Goal: Transaction & Acquisition: Purchase product/service

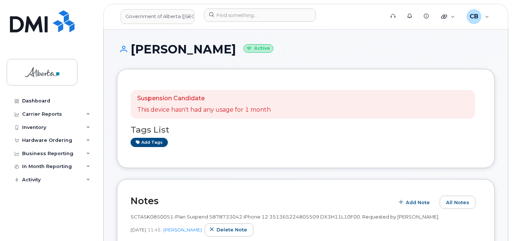
scroll to position [111, 0]
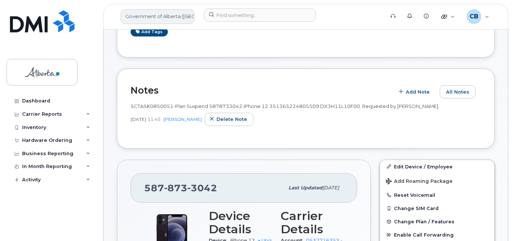
click at [139, 18] on link "Government of Alberta ([GEOGRAPHIC_DATA])" at bounding box center [158, 16] width 74 height 15
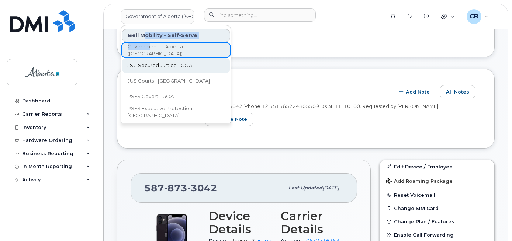
drag, startPoint x: 149, startPoint y: 45, endPoint x: 151, endPoint y: 60, distance: 15.5
click at [150, 49] on div "Bell Mobility - Self-Serve Government of Alberta ([GEOGRAPHIC_DATA]) JSG Secure…" at bounding box center [176, 74] width 110 height 92
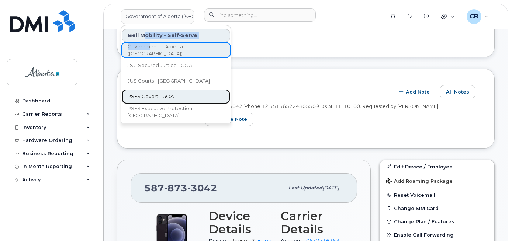
click at [153, 94] on span "PSES Covert - GOA" at bounding box center [151, 96] width 46 height 7
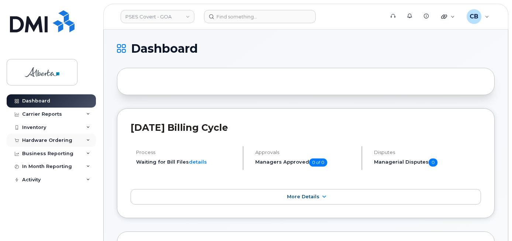
click at [34, 141] on div "Hardware Ordering" at bounding box center [47, 140] width 50 height 6
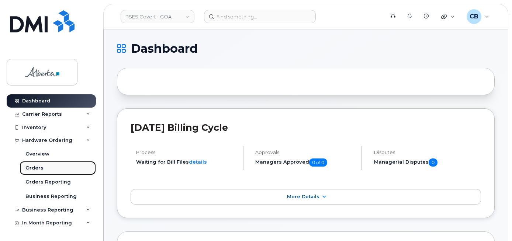
click at [35, 168] on div "Orders" at bounding box center [34, 168] width 18 height 7
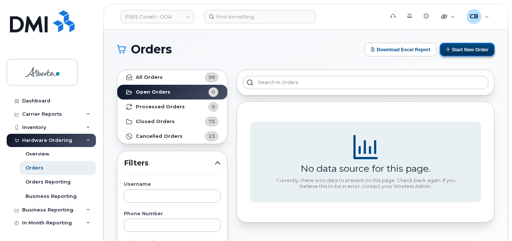
click at [470, 50] on button "Start New Order" at bounding box center [466, 50] width 55 height 14
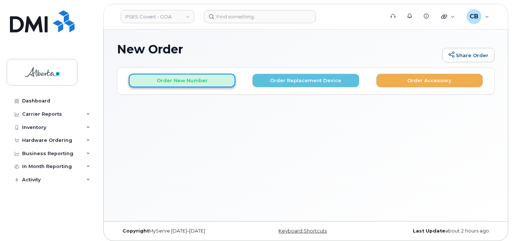
click at [167, 83] on button "Order New Number" at bounding box center [182, 81] width 107 height 14
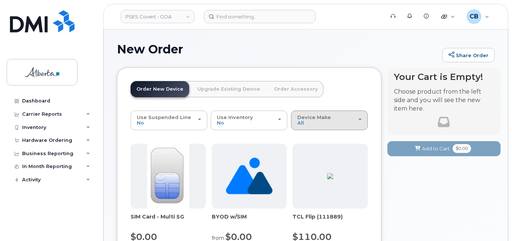
click at [321, 125] on div "Device Make All Android Cell Phone iPhone Unknown" at bounding box center [329, 120] width 64 height 11
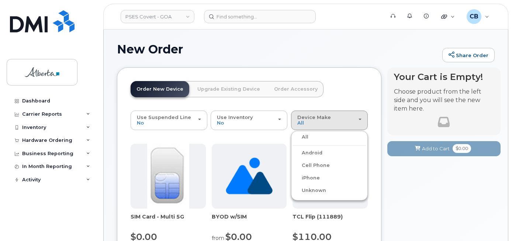
click at [308, 177] on label "iPhone" at bounding box center [306, 178] width 27 height 9
click at [0, 0] on input "iPhone" at bounding box center [0, 0] width 0 height 0
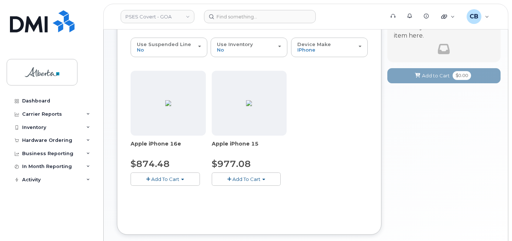
scroll to position [74, 0]
click at [168, 176] on span "Add To Cart" at bounding box center [165, 178] width 28 height 6
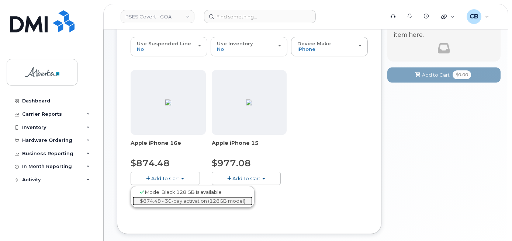
click at [172, 201] on link "$874.48 - 30-day activation (128GB model)" at bounding box center [192, 200] width 120 height 9
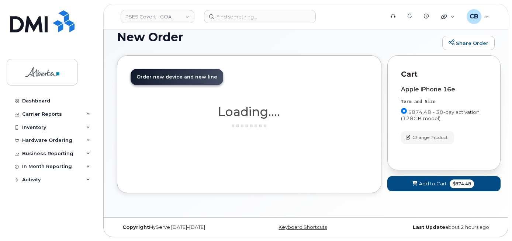
scroll to position [12, 0]
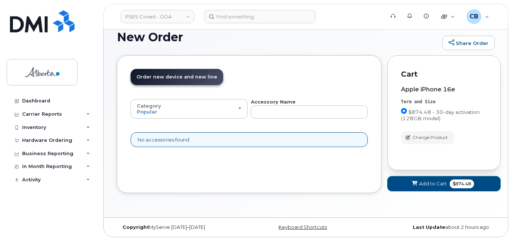
click at [429, 185] on span "Add to Cart" at bounding box center [433, 183] width 28 height 7
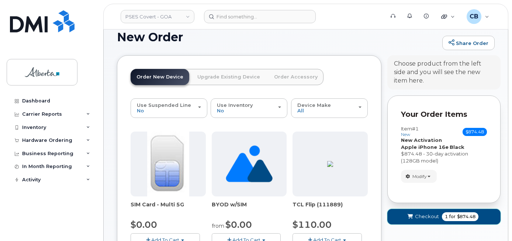
click at [425, 216] on span "Checkout" at bounding box center [427, 216] width 24 height 7
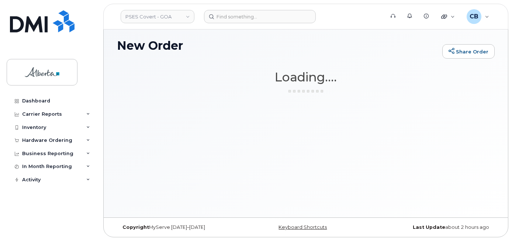
scroll to position [4, 0]
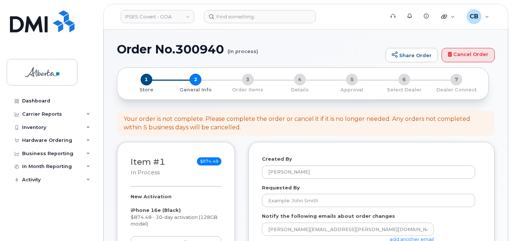
select select
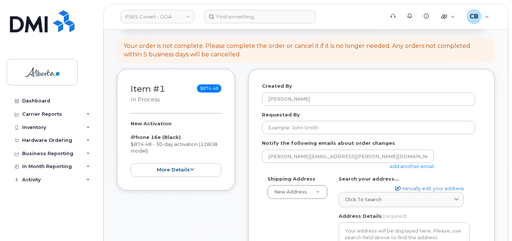
scroll to position [111, 0]
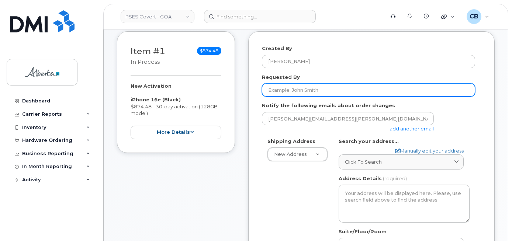
click at [278, 90] on input "Requested By" at bounding box center [368, 89] width 213 height 13
paste input "Valerie Loewen"
type input "Valerie Loewen"
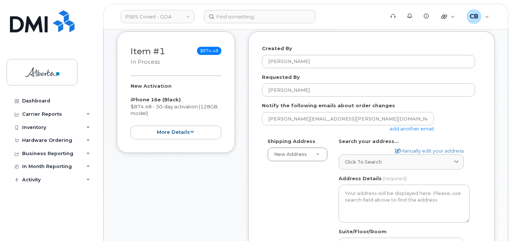
click at [421, 127] on link "add another email" at bounding box center [411, 129] width 44 height 6
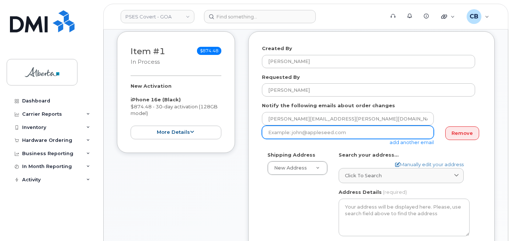
click at [271, 130] on input "email" at bounding box center [348, 132] width 172 height 13
click at [271, 135] on input "email" at bounding box center [348, 132] width 172 height 13
paste input "valerie.loewen@gov.ab.ca"
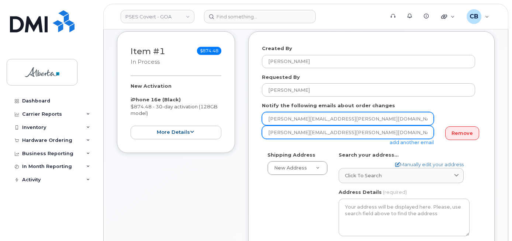
scroll to position [147, 0]
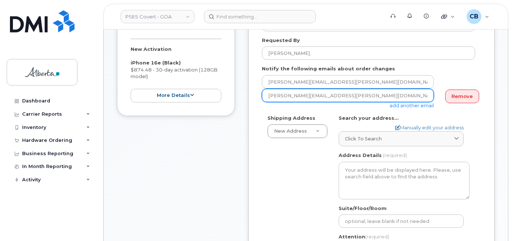
type input "valerie.loewen@gov.ab.ca"
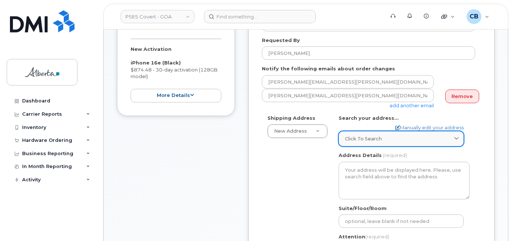
click at [352, 139] on span "Click to search" at bounding box center [363, 138] width 37 height 7
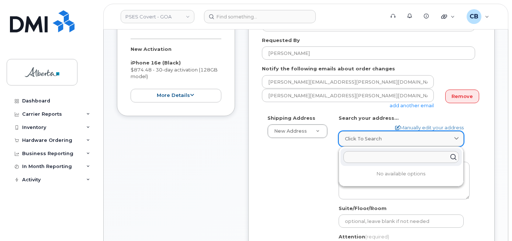
paste input "6815 - 8 Street N. E."
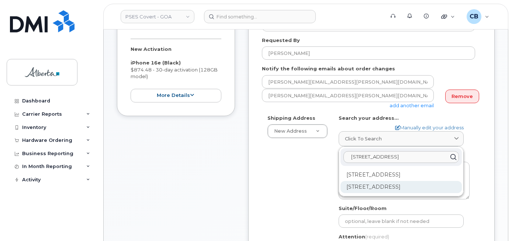
type input "6815 - 8 Street N. E."
click at [377, 185] on div "6815 8 St NE Calgary AB T2E 7H7" at bounding box center [400, 187] width 121 height 12
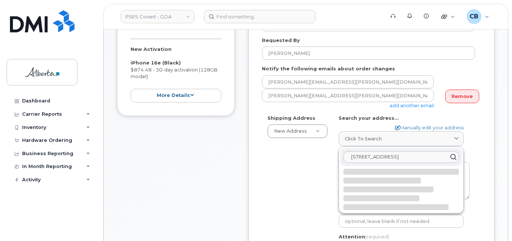
select select
type textarea "6815 8 St NE CALGARY AB T2E 7H7 CANADA"
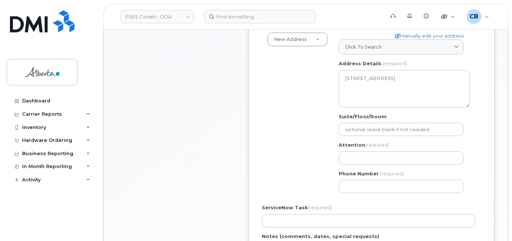
scroll to position [258, 0]
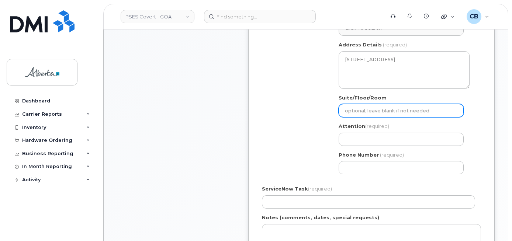
click at [366, 109] on input "Suite/Floor/Room" at bounding box center [400, 110] width 125 height 13
paste input "Room 114"
select select
type input "Room 114"
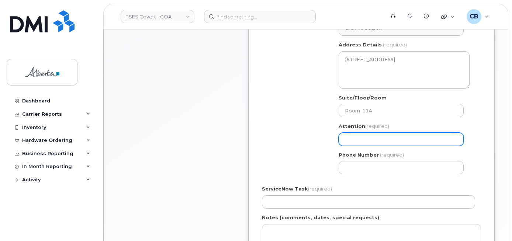
click at [375, 139] on input "Attention (required)" at bounding box center [400, 139] width 125 height 13
paste input "4034764671"
select select
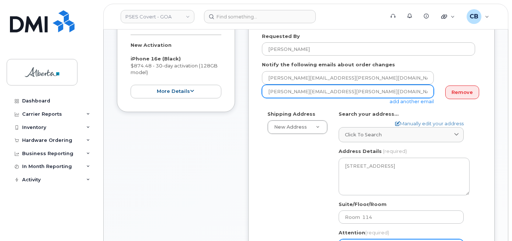
scroll to position [111, 0]
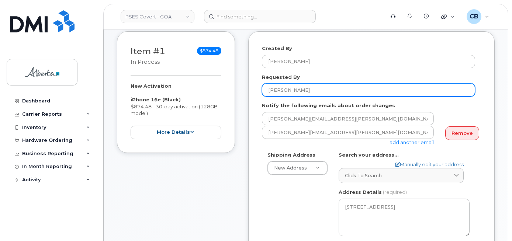
type input "4034764671"
click at [275, 86] on input "[PERSON_NAME]" at bounding box center [368, 89] width 213 height 13
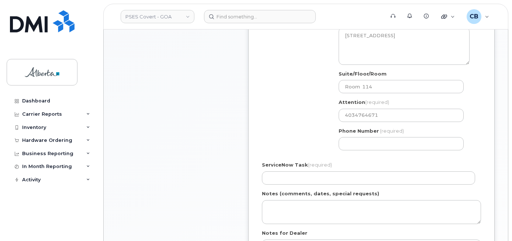
scroll to position [283, 0]
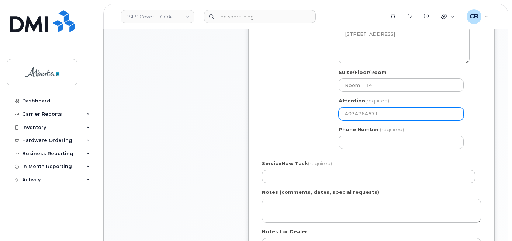
click at [401, 113] on input "4034764671" at bounding box center [400, 113] width 125 height 13
paste input "Valerie Loewen"
select select
type input "4034764671Valerie Loewen"
click at [353, 115] on input "4034764671Valerie Loewen" at bounding box center [400, 113] width 125 height 13
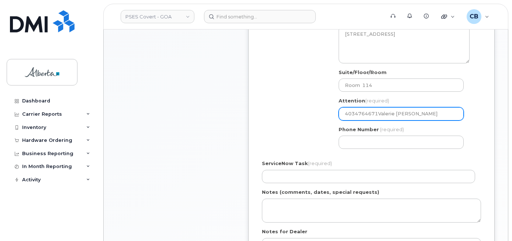
click at [353, 115] on input "4034764671Valerie Loewen" at bounding box center [400, 113] width 125 height 13
click at [370, 112] on input "4034764671Valerie Loewen" at bounding box center [400, 113] width 125 height 13
drag, startPoint x: 377, startPoint y: 113, endPoint x: 344, endPoint y: 115, distance: 32.9
click at [344, 115] on input "4034764671Valerie Loewen" at bounding box center [400, 113] width 125 height 13
select select
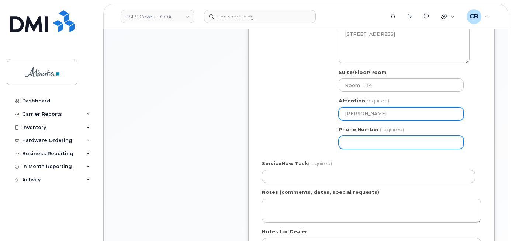
type input "[PERSON_NAME]"
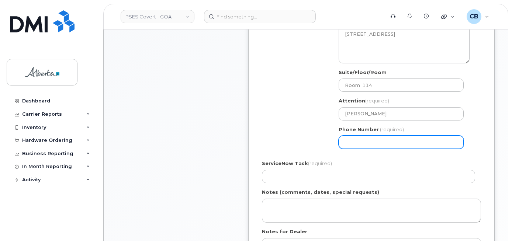
click at [349, 137] on input "Phone Number" at bounding box center [400, 142] width 125 height 13
paste input "4034764671"
select select
type input "4034764671"
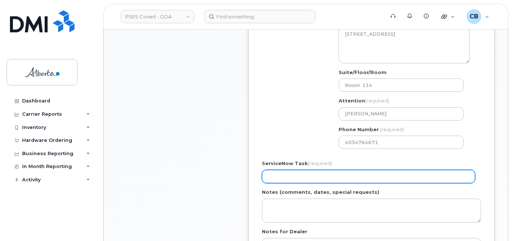
click at [314, 176] on input "ServiceNow Task (required)" at bounding box center [368, 176] width 213 height 13
paste input "SCTASK0849445"
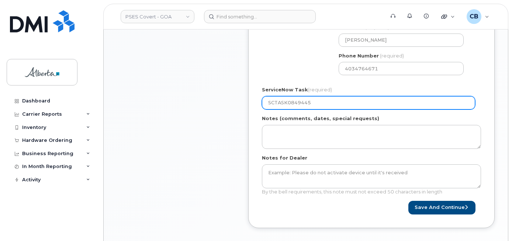
scroll to position [394, 0]
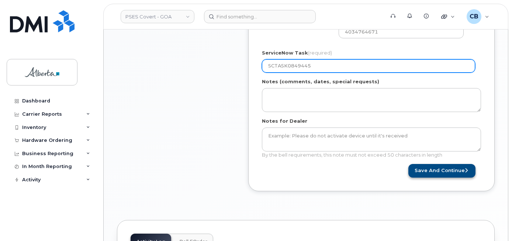
type input "SCTASK0849445"
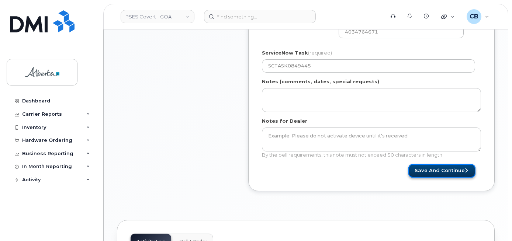
click at [437, 171] on button "Save and Continue" at bounding box center [441, 171] width 67 height 14
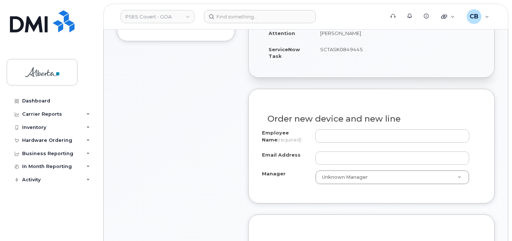
scroll to position [258, 0]
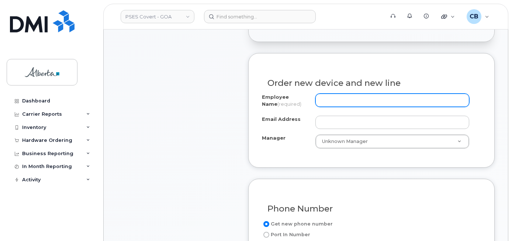
click at [340, 100] on input "Employee Name (required)" at bounding box center [392, 100] width 154 height 13
paste input "Darron.Wrzosek@gov.ab.ca"
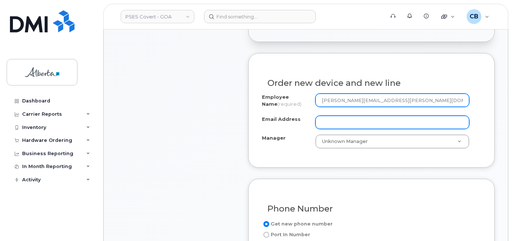
type input "Darron.Wrzosek@gov.ab.ca"
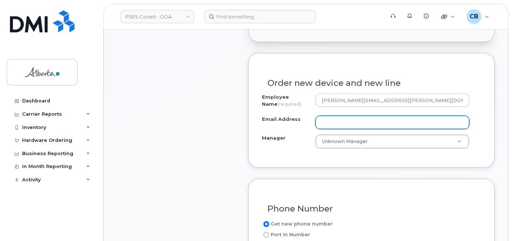
click at [338, 122] on input "Email Address" at bounding box center [392, 122] width 154 height 13
paste input "Darron.Wrzosek@gov.ab.ca"
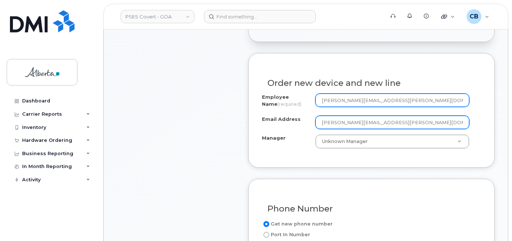
type input "Darron.Wrzosek@gov.ab.ca"
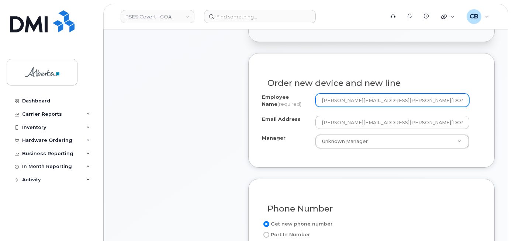
drag, startPoint x: 388, startPoint y: 100, endPoint x: 359, endPoint y: 100, distance: 28.4
click at [359, 100] on input "Darron.Wrzosek@gov.ab.ca" at bounding box center [392, 100] width 154 height 13
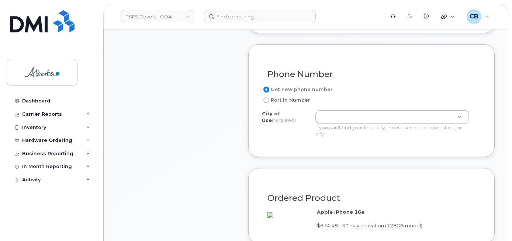
scroll to position [405, 0]
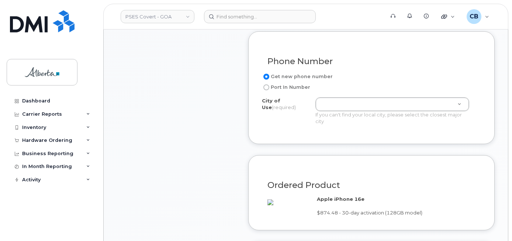
type input "Darron Wrzosek"
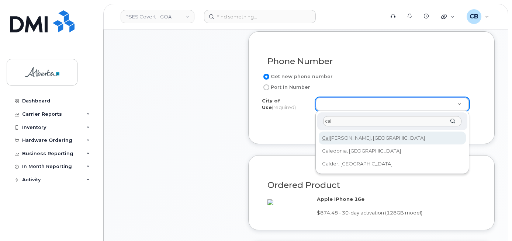
type input "cal"
type input "88"
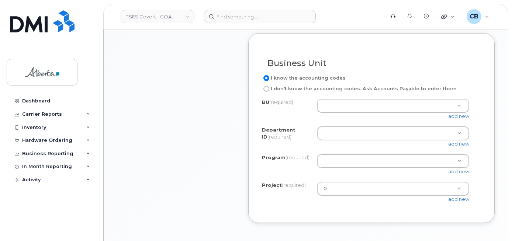
scroll to position [627, 0]
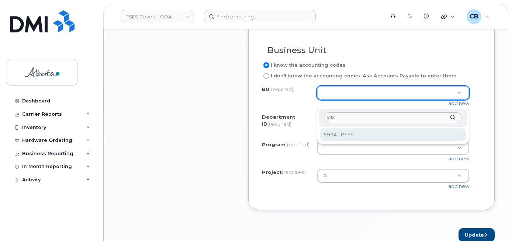
type input "593"
select select "593A"
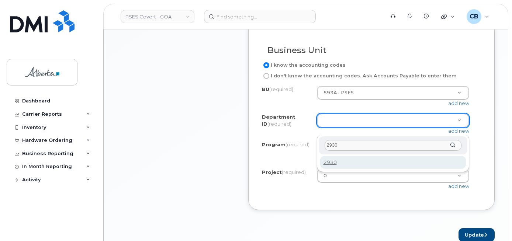
type input "2930"
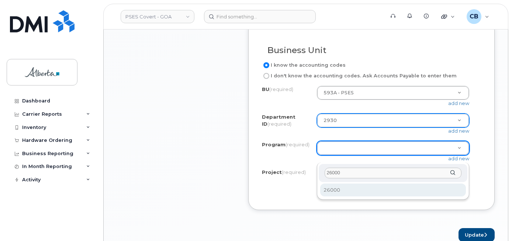
type input "26000"
select select "26000"
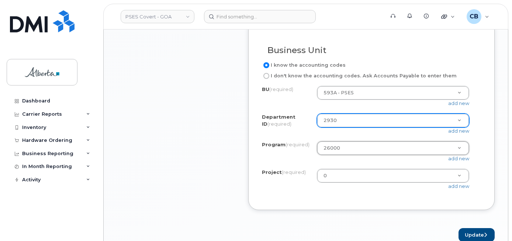
scroll to position [700, 0]
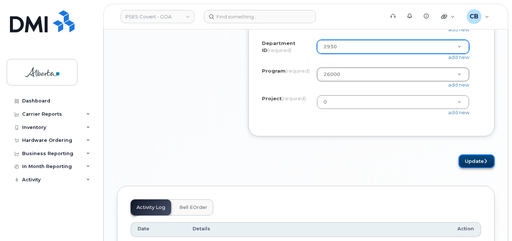
click at [472, 168] on button "Update" at bounding box center [476, 161] width 36 height 14
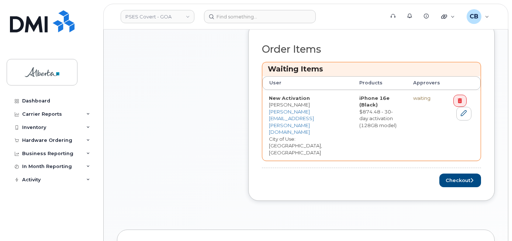
scroll to position [332, 0]
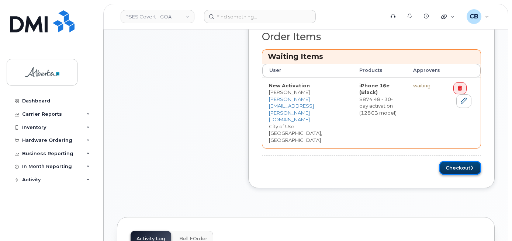
click at [454, 161] on button "Checkout" at bounding box center [460, 168] width 42 height 14
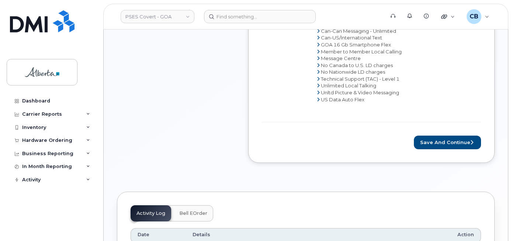
scroll to position [405, 0]
click at [438, 137] on button "Save and Continue" at bounding box center [447, 142] width 67 height 14
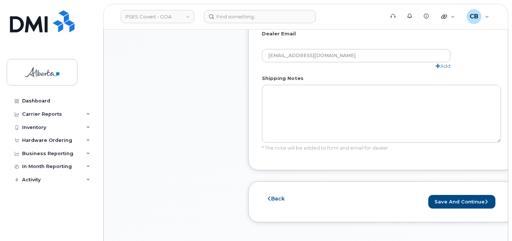
scroll to position [479, 0]
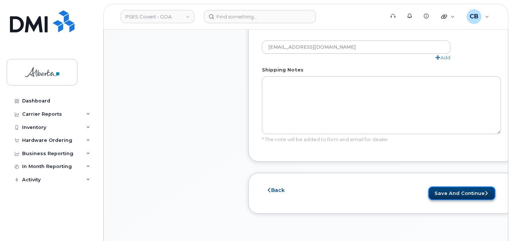
click at [462, 189] on button "Save and Continue" at bounding box center [461, 193] width 67 height 14
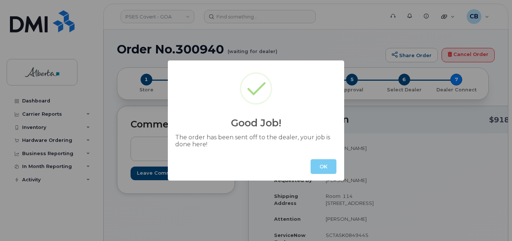
click at [312, 171] on button "OK" at bounding box center [323, 166] width 26 height 15
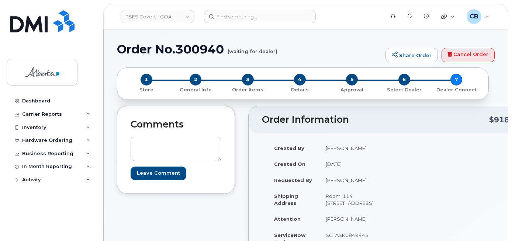
click at [179, 47] on h1 "Order No.300940 (waiting for dealer)" at bounding box center [249, 49] width 265 height 13
copy h1 "300940"
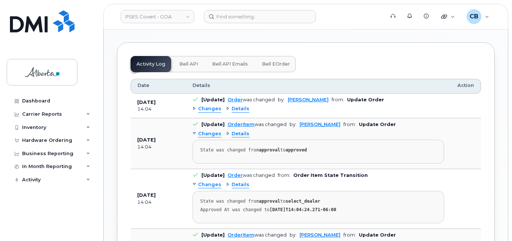
scroll to position [680, 0]
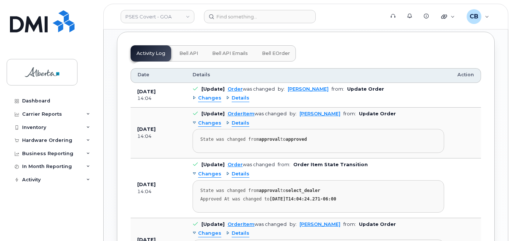
click at [180, 50] on span "Bell API" at bounding box center [188, 53] width 19 height 6
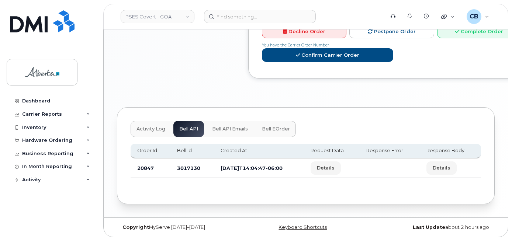
scroll to position [588, 0]
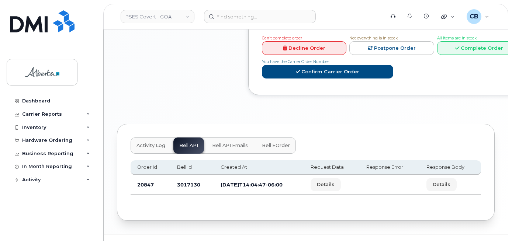
click at [182, 175] on td "3017130" at bounding box center [191, 185] width 43 height 20
copy td "3017130"
click at [39, 140] on div "Hardware Ordering" at bounding box center [47, 140] width 50 height 6
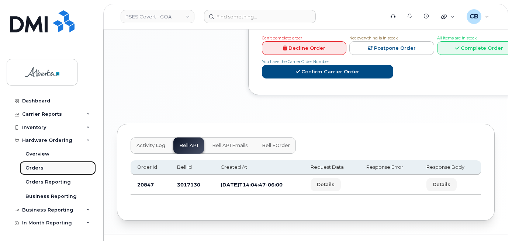
click at [35, 166] on div "Orders" at bounding box center [34, 168] width 18 height 7
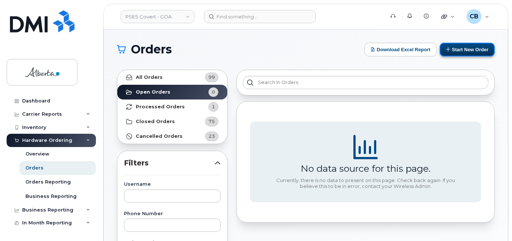
click at [468, 50] on button "Start New Order" at bounding box center [466, 50] width 55 height 14
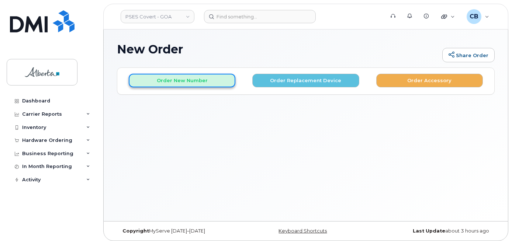
click at [161, 77] on button "Order New Number" at bounding box center [182, 81] width 107 height 14
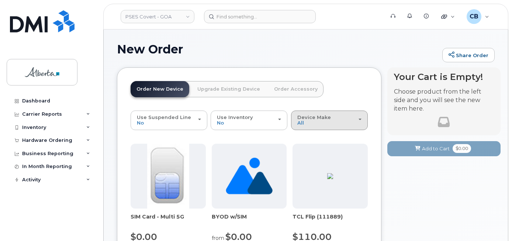
click at [312, 118] on span "Device Make" at bounding box center [314, 117] width 34 height 6
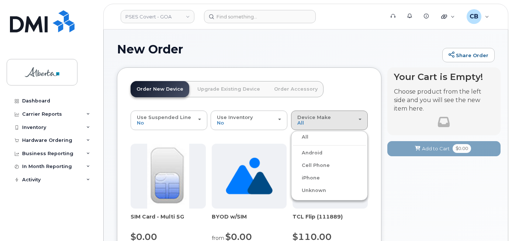
click at [313, 177] on label "iPhone" at bounding box center [306, 178] width 27 height 9
click at [0, 0] on input "iPhone" at bounding box center [0, 0] width 0 height 0
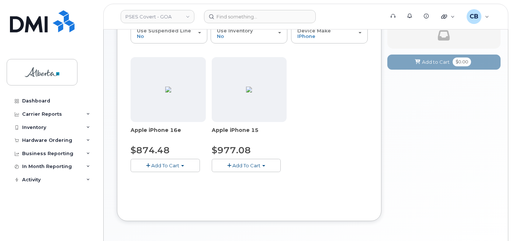
scroll to position [111, 0]
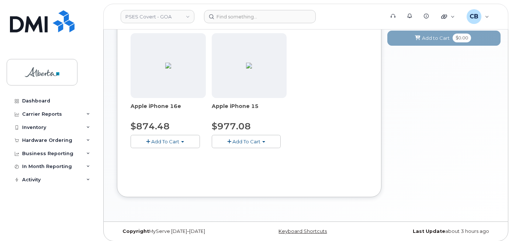
click at [175, 138] on button "Add To Cart" at bounding box center [164, 141] width 69 height 13
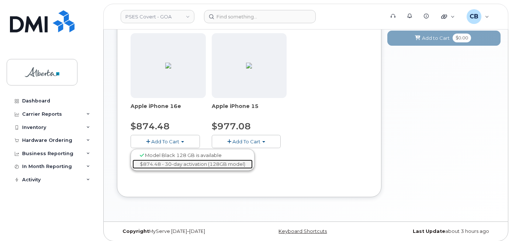
click at [186, 165] on link "$874.48 - 30-day activation (128GB model)" at bounding box center [192, 164] width 120 height 9
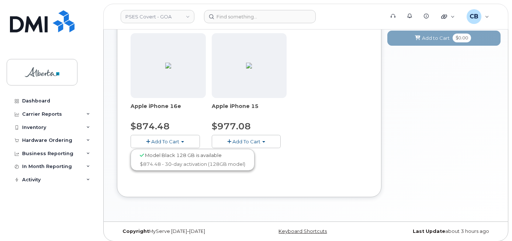
scroll to position [12, 0]
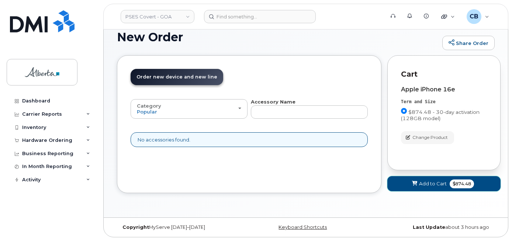
click at [437, 182] on span "Add to Cart" at bounding box center [433, 183] width 28 height 7
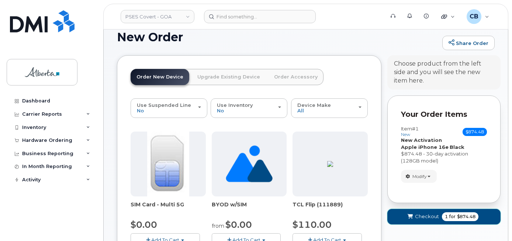
click at [426, 216] on span "Checkout" at bounding box center [427, 216] width 24 height 7
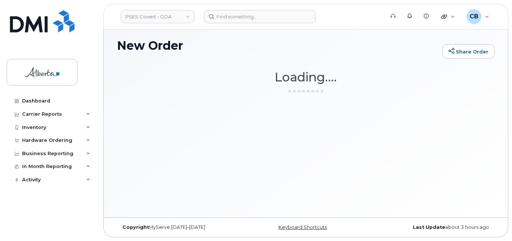
scroll to position [4, 0]
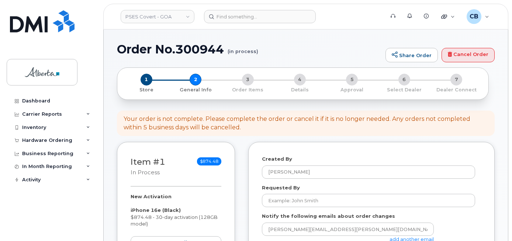
select select
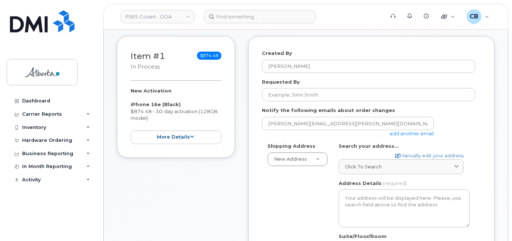
scroll to position [111, 0]
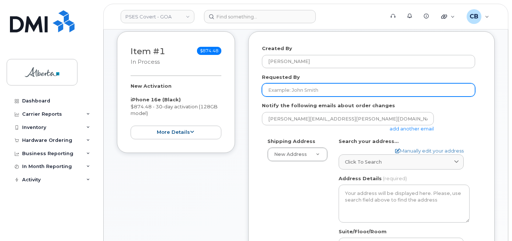
click at [285, 90] on input "Requested By" at bounding box center [368, 89] width 213 height 13
paste input "[PERSON_NAME]"
type input "[PERSON_NAME]"
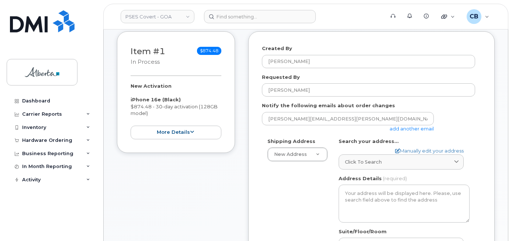
click at [405, 129] on link "add another email" at bounding box center [411, 129] width 44 height 6
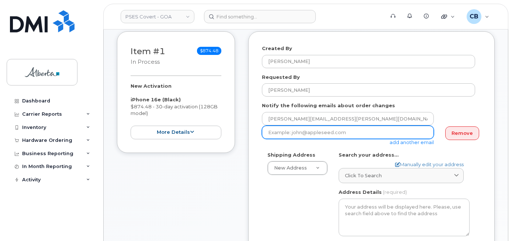
click at [304, 133] on input "email" at bounding box center [348, 132] width 172 height 13
paste input "valerie.loewen@gov.ab.ca"
type input "valerie.loewen@gov.ab.ca"
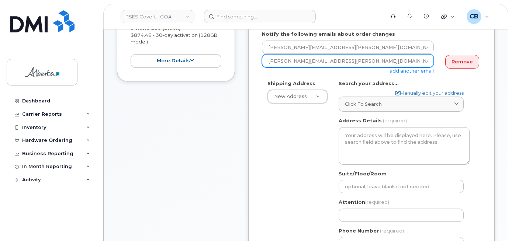
scroll to position [184, 0]
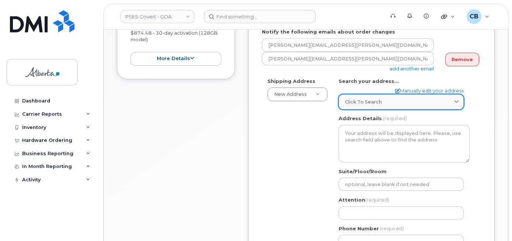
click at [359, 100] on span "Click to search" at bounding box center [363, 101] width 37 height 7
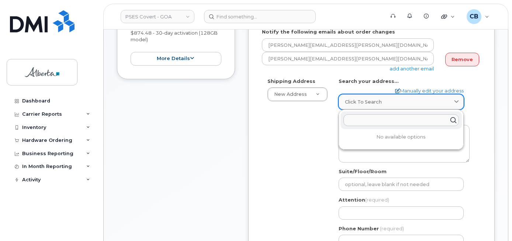
paste input "6815 - 8 Street N. E."
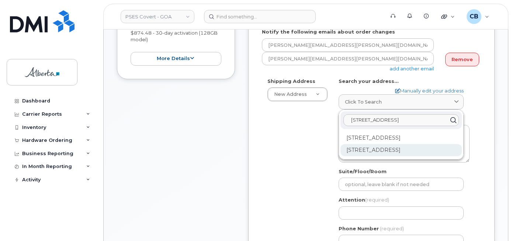
type input "6815 - 8 Street N. E."
click at [373, 149] on div "6815 8 St NE Calgary AB T2E 7H7" at bounding box center [400, 150] width 121 height 12
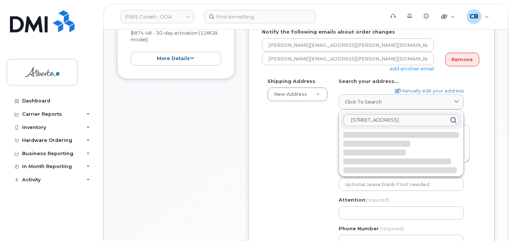
select select
type textarea "6815 8 St NE CALGARY AB T2E 7H7 CANADA"
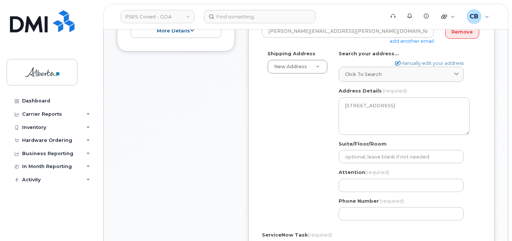
scroll to position [258, 0]
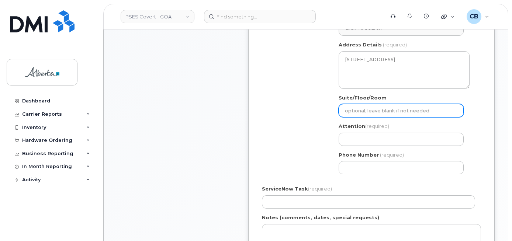
click at [356, 110] on input "Suite/Floor/Room" at bounding box center [400, 110] width 125 height 13
paste input "Room 114"
select select
type input "Room 114"
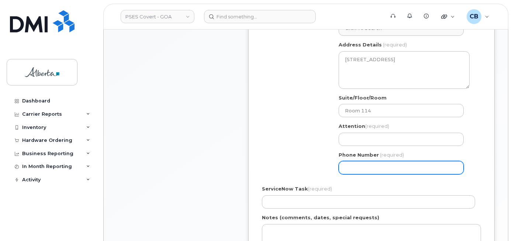
click at [351, 168] on input "Phone Number" at bounding box center [400, 167] width 125 height 13
paste input "4034764671"
type input "4034764671"
select select
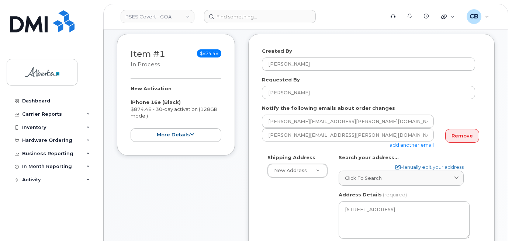
scroll to position [109, 0]
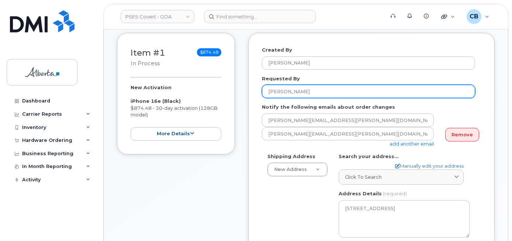
type input "4034764671"
click at [271, 90] on input "[PERSON_NAME]" at bounding box center [368, 91] width 213 height 13
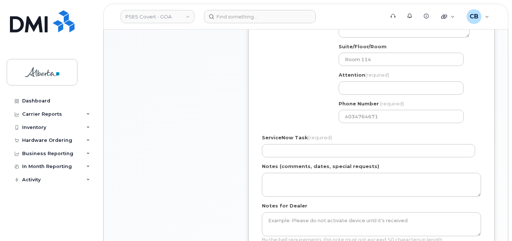
scroll to position [297, 0]
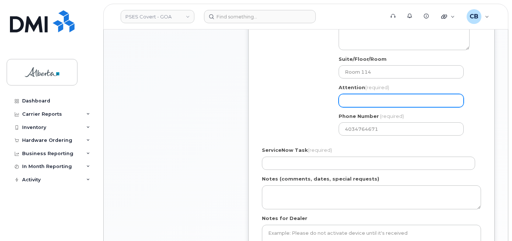
click at [355, 100] on input "Attention (required)" at bounding box center [400, 100] width 125 height 13
paste input "[PERSON_NAME]"
select select
type input "[PERSON_NAME]"
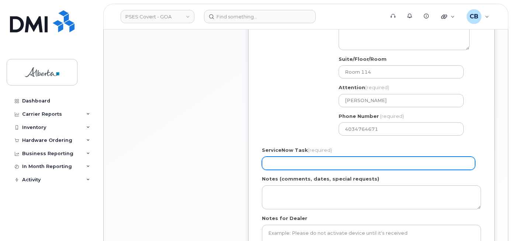
click at [281, 158] on input "ServiceNow Task (required)" at bounding box center [368, 163] width 213 height 13
paste input "SCTASK0849446"
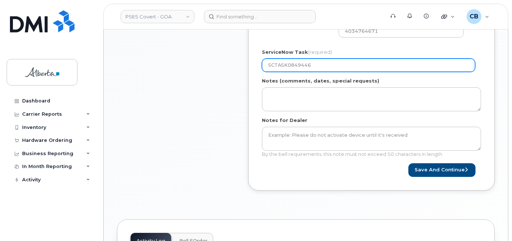
scroll to position [396, 0]
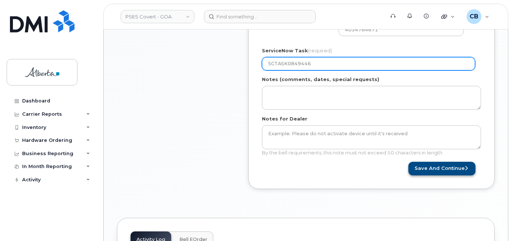
type input "SCTASK0849446"
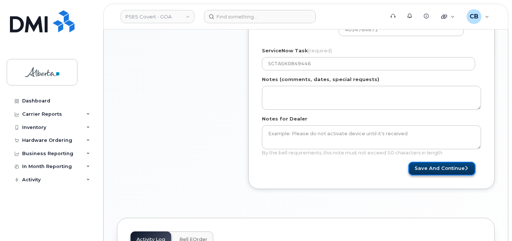
click at [430, 171] on button "Save and Continue" at bounding box center [441, 169] width 67 height 14
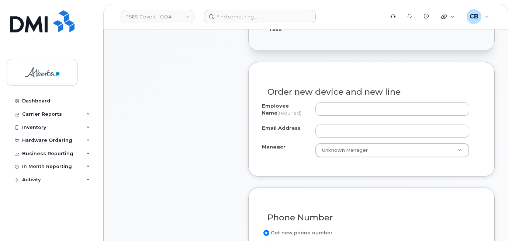
scroll to position [264, 0]
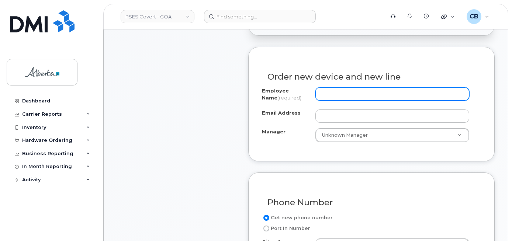
click at [354, 94] on input "Employee Name (required)" at bounding box center [392, 93] width 154 height 13
paste input "[PERSON_NAME][EMAIL_ADDRESS][PERSON_NAME][DOMAIN_NAME]"
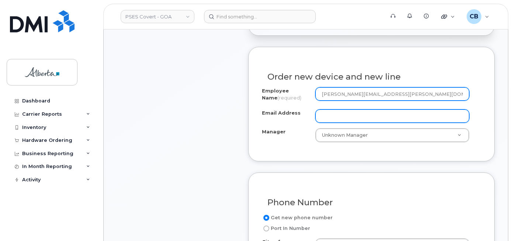
type input "[PERSON_NAME][EMAIL_ADDRESS][PERSON_NAME][DOMAIN_NAME]"
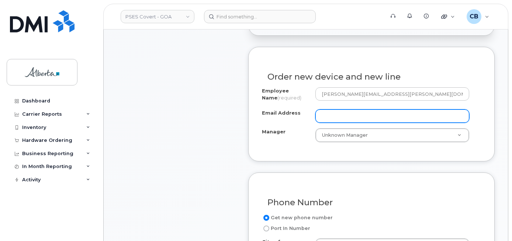
click at [344, 118] on input "Email Address" at bounding box center [392, 115] width 154 height 13
paste input "[PERSON_NAME][EMAIL_ADDRESS][PERSON_NAME][DOMAIN_NAME]"
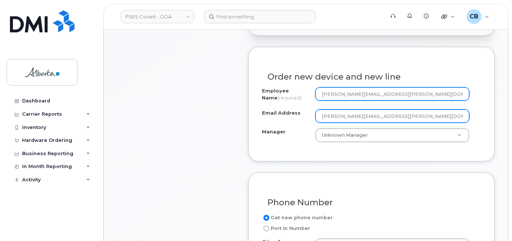
type input "[PERSON_NAME][EMAIL_ADDRESS][PERSON_NAME][DOMAIN_NAME]"
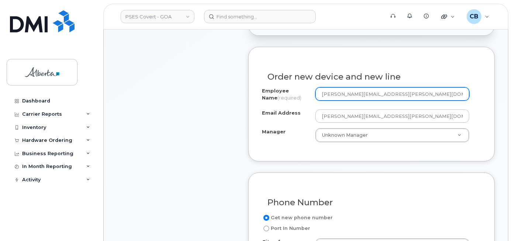
drag, startPoint x: 382, startPoint y: 95, endPoint x: 353, endPoint y: 97, distance: 29.2
click at [353, 97] on input "[PERSON_NAME][EMAIL_ADDRESS][PERSON_NAME][DOMAIN_NAME]" at bounding box center [392, 93] width 154 height 13
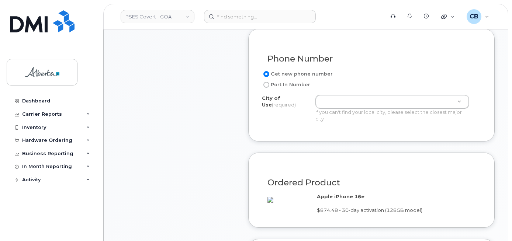
scroll to position [412, 0]
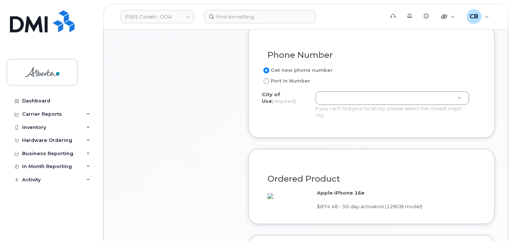
type input "[PERSON_NAME]"
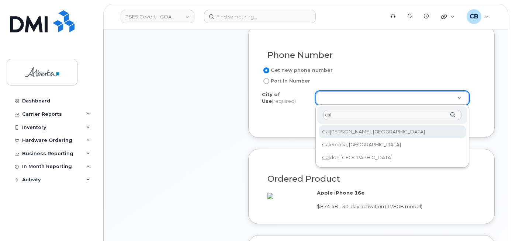
type input "cal"
type input "88"
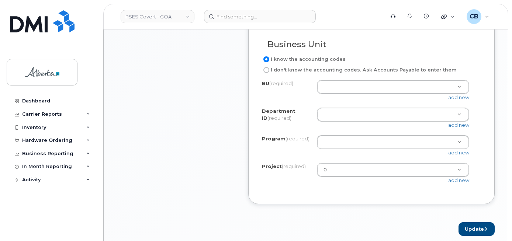
scroll to position [633, 0]
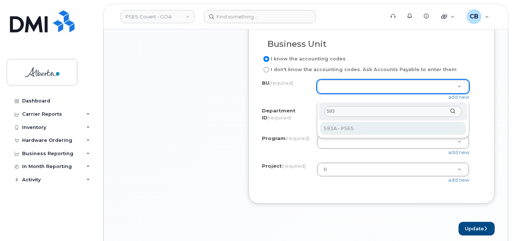
type input "593"
select select "593A"
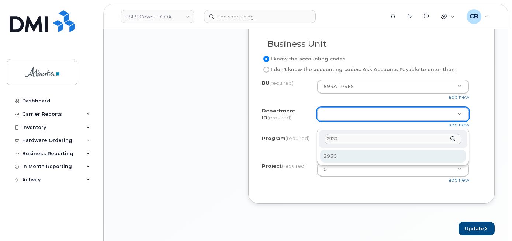
type input "2930"
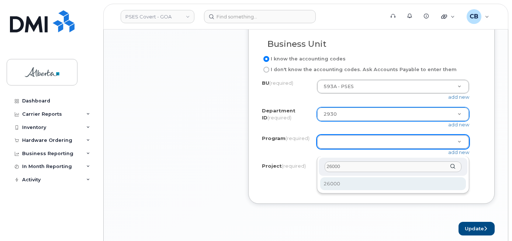
type input "26000"
select select "26000"
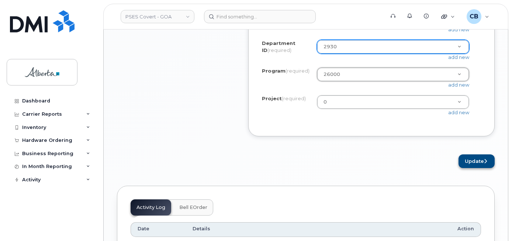
scroll to position [707, 0]
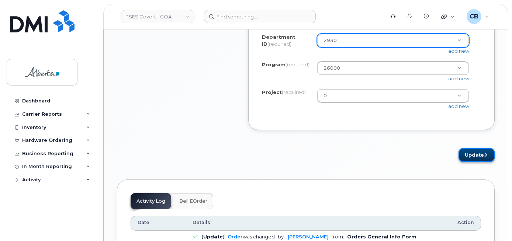
click at [477, 162] on button "Update" at bounding box center [476, 155] width 36 height 14
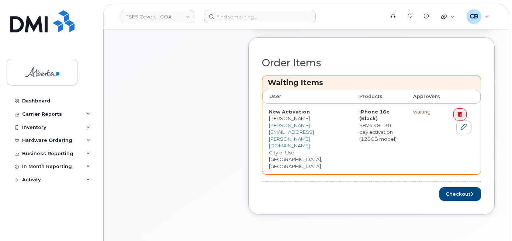
scroll to position [307, 0]
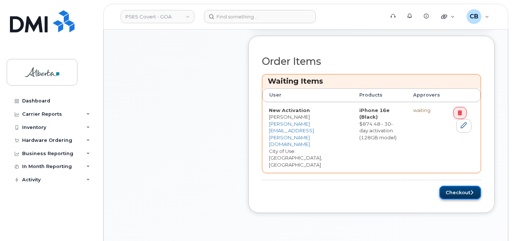
click at [457, 186] on button "Checkout" at bounding box center [460, 193] width 42 height 14
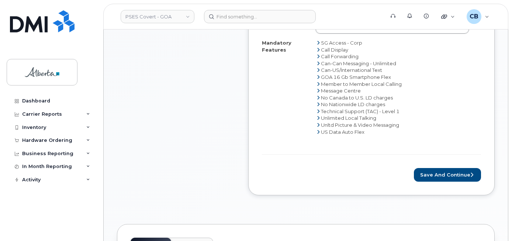
scroll to position [386, 0]
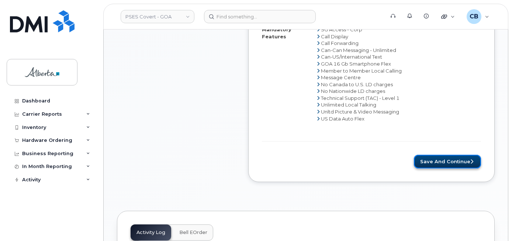
click at [438, 155] on button "Save and Continue" at bounding box center [447, 162] width 67 height 14
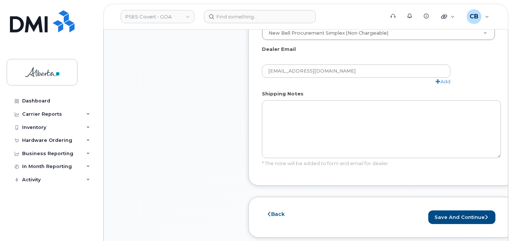
scroll to position [467, 0]
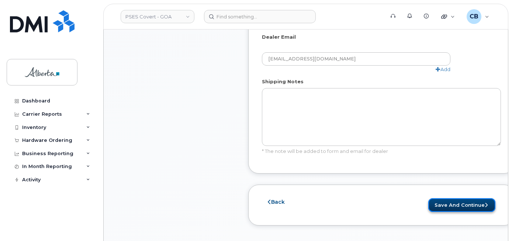
click at [470, 199] on button "Save and Continue" at bounding box center [461, 205] width 67 height 14
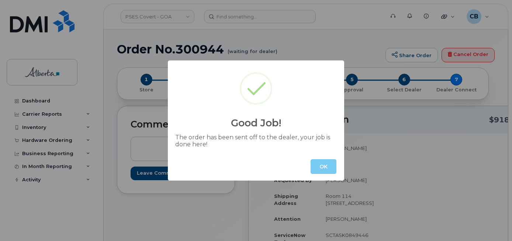
click at [325, 163] on button "OK" at bounding box center [323, 166] width 26 height 15
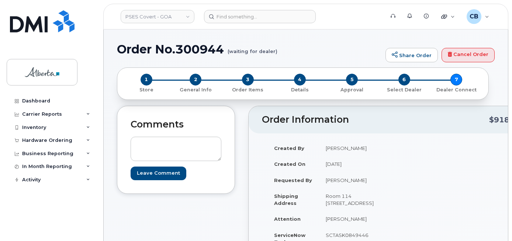
click at [182, 46] on h1 "Order No.300944 (waiting for dealer)" at bounding box center [249, 49] width 265 height 13
click at [182, 47] on h1 "Order No.300944 (waiting for dealer)" at bounding box center [249, 49] width 265 height 13
copy h1 "300944"
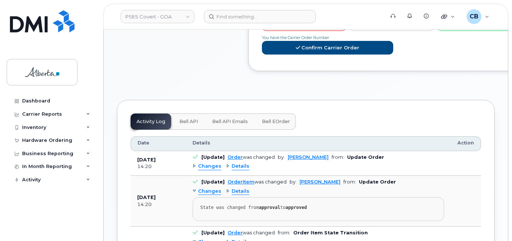
scroll to position [614, 0]
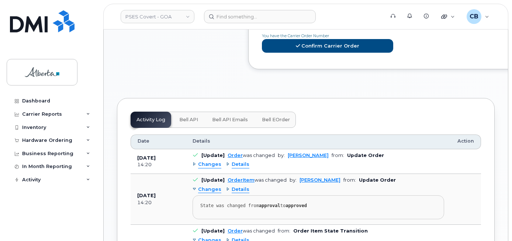
click at [191, 117] on span "Bell API" at bounding box center [188, 120] width 19 height 6
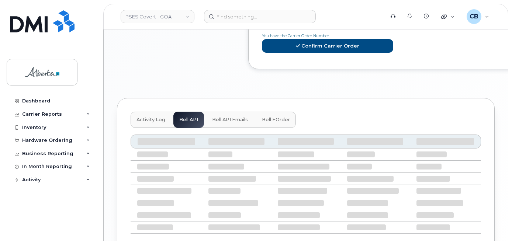
scroll to position [588, 0]
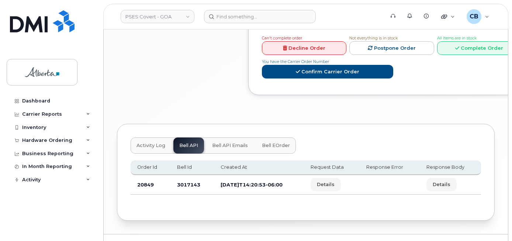
click at [183, 175] on td "3017143" at bounding box center [191, 185] width 43 height 20
copy td "3017143"
